Goal: Information Seeking & Learning: Learn about a topic

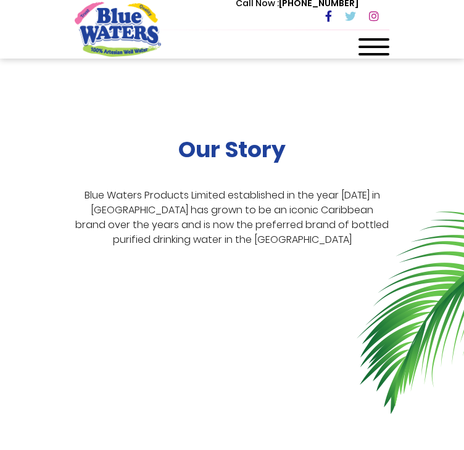
scroll to position [179, 0]
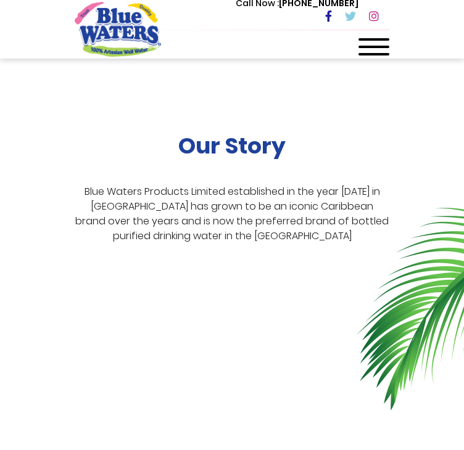
click at [439, 171] on div "Our Story Blue Waters Products Limited established in the year [DATE] in [GEOGR…" at bounding box center [232, 286] width 464 height 443
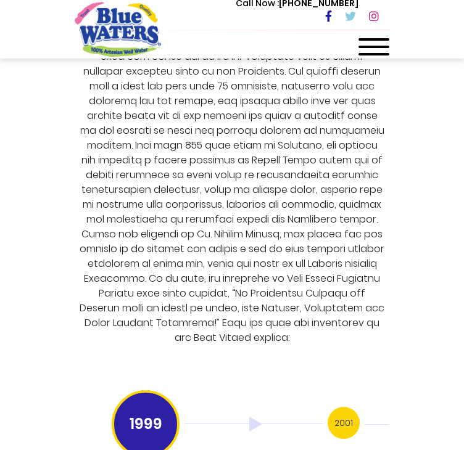
scroll to position [2949, 0]
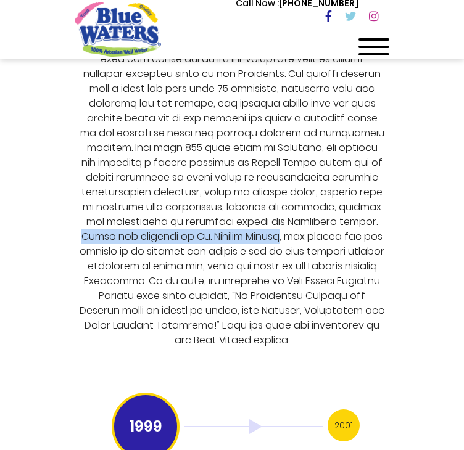
drag, startPoint x: 187, startPoint y: 284, endPoint x: 123, endPoint y: 301, distance: 67.0
click at [123, 301] on p at bounding box center [232, 184] width 305 height 325
copy p "Owned and operated by [PERSON_NAME]"
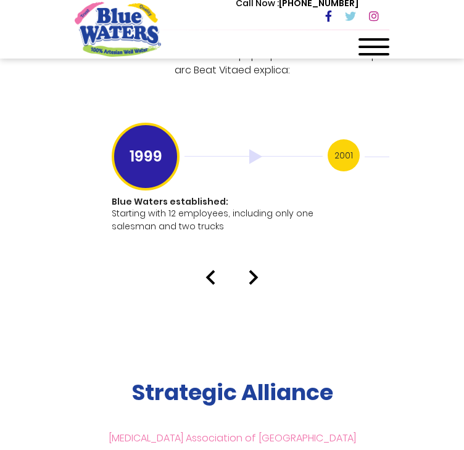
scroll to position [3220, 0]
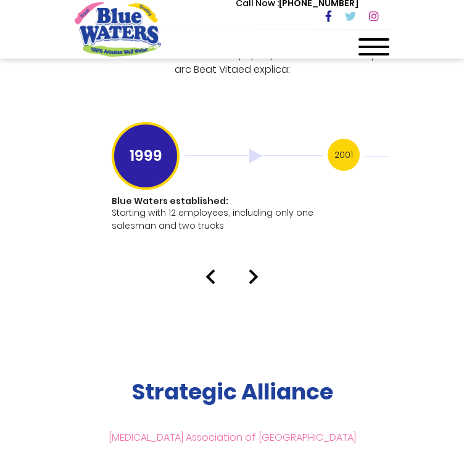
click at [256, 284] on img at bounding box center [253, 276] width 10 height 15
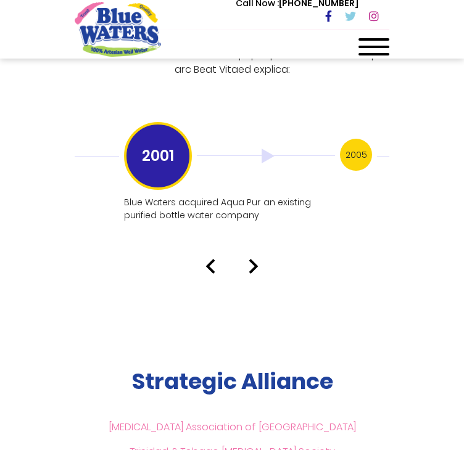
click at [254, 274] on img at bounding box center [253, 266] width 10 height 15
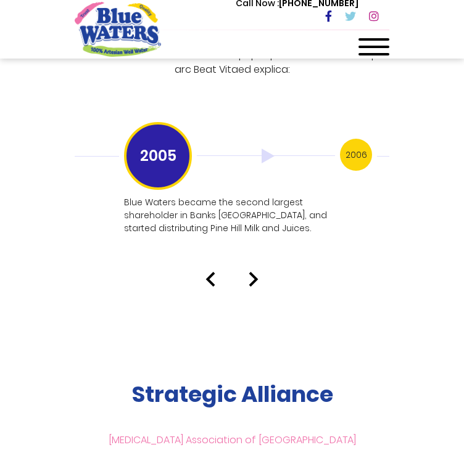
click at [255, 287] on img at bounding box center [253, 279] width 10 height 15
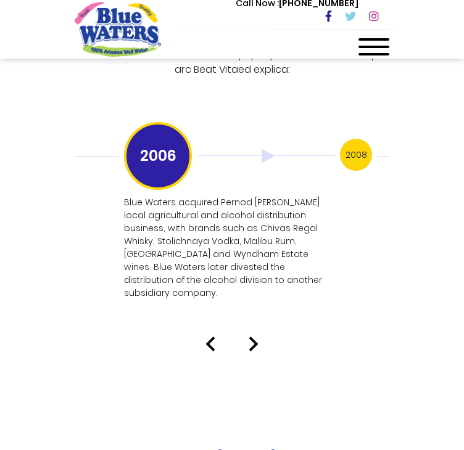
click at [256, 351] on img at bounding box center [253, 344] width 10 height 15
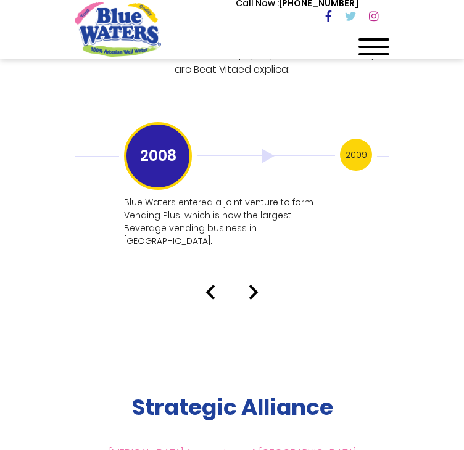
click at [255, 300] on img at bounding box center [253, 292] width 10 height 15
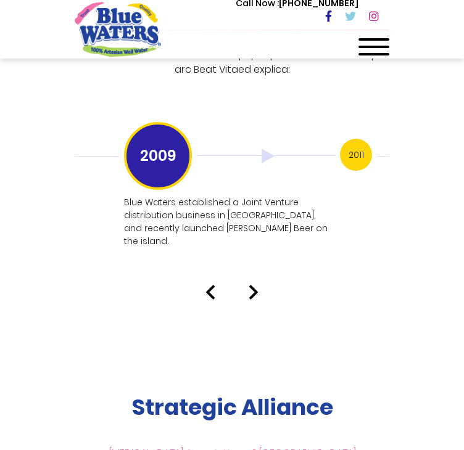
click at [255, 300] on img at bounding box center [253, 292] width 10 height 15
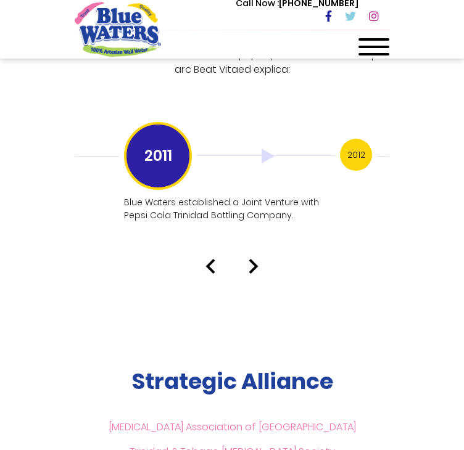
click at [255, 274] on img at bounding box center [253, 266] width 10 height 15
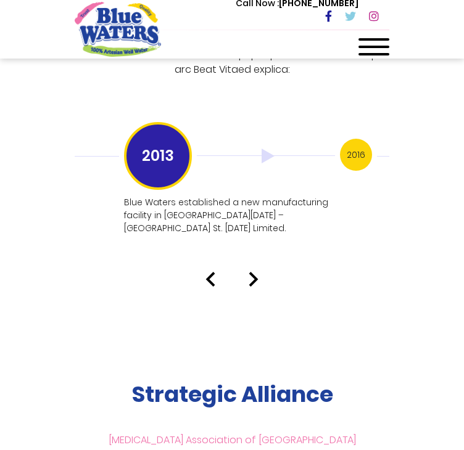
click at [255, 287] on img at bounding box center [253, 279] width 10 height 15
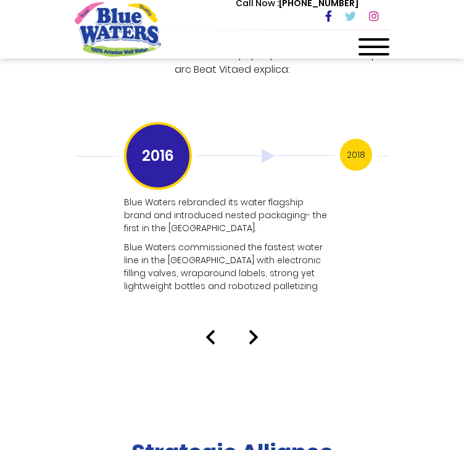
click at [255, 345] on img at bounding box center [253, 337] width 10 height 15
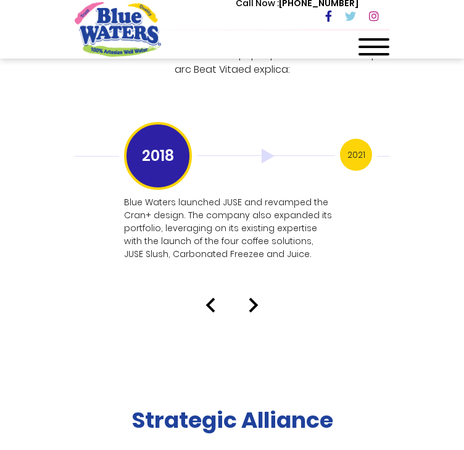
click at [256, 313] on img at bounding box center [253, 305] width 10 height 15
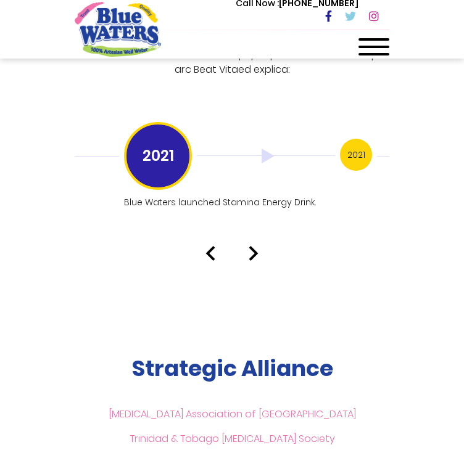
click at [256, 261] on img at bounding box center [253, 253] width 10 height 15
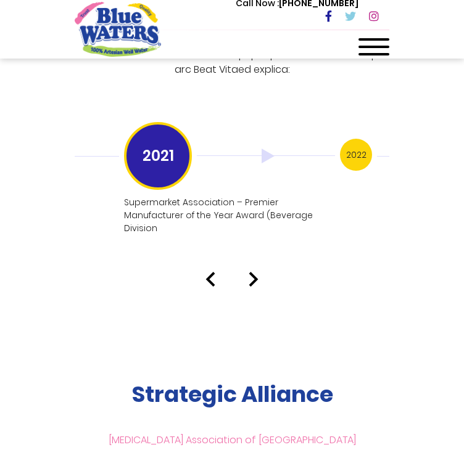
click at [256, 287] on img at bounding box center [253, 279] width 10 height 15
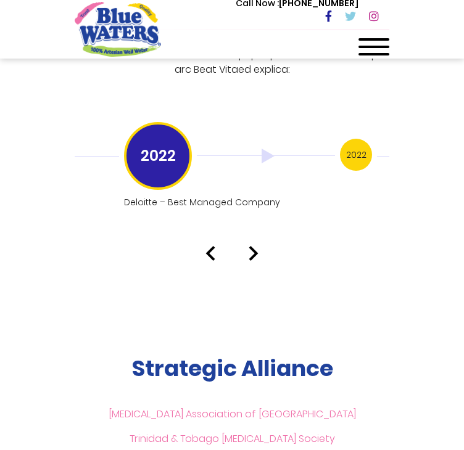
click at [258, 261] on img at bounding box center [253, 253] width 10 height 15
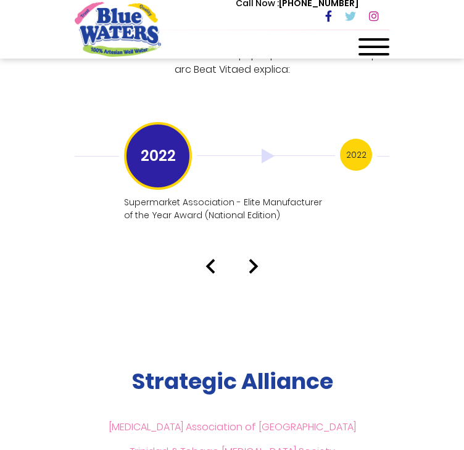
click at [254, 274] on img at bounding box center [253, 266] width 10 height 15
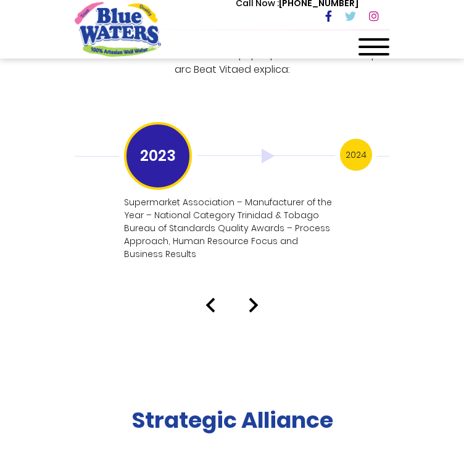
click at [256, 313] on img at bounding box center [253, 305] width 10 height 15
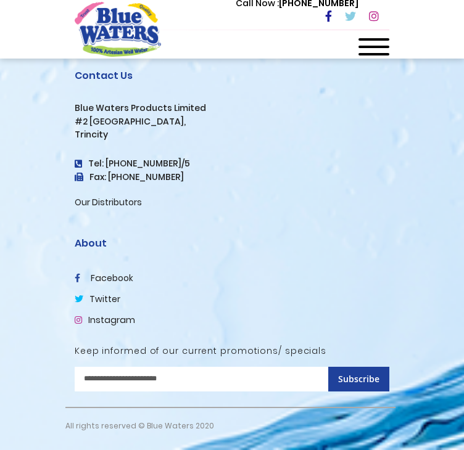
scroll to position [4497, 0]
